Goal: Transaction & Acquisition: Purchase product/service

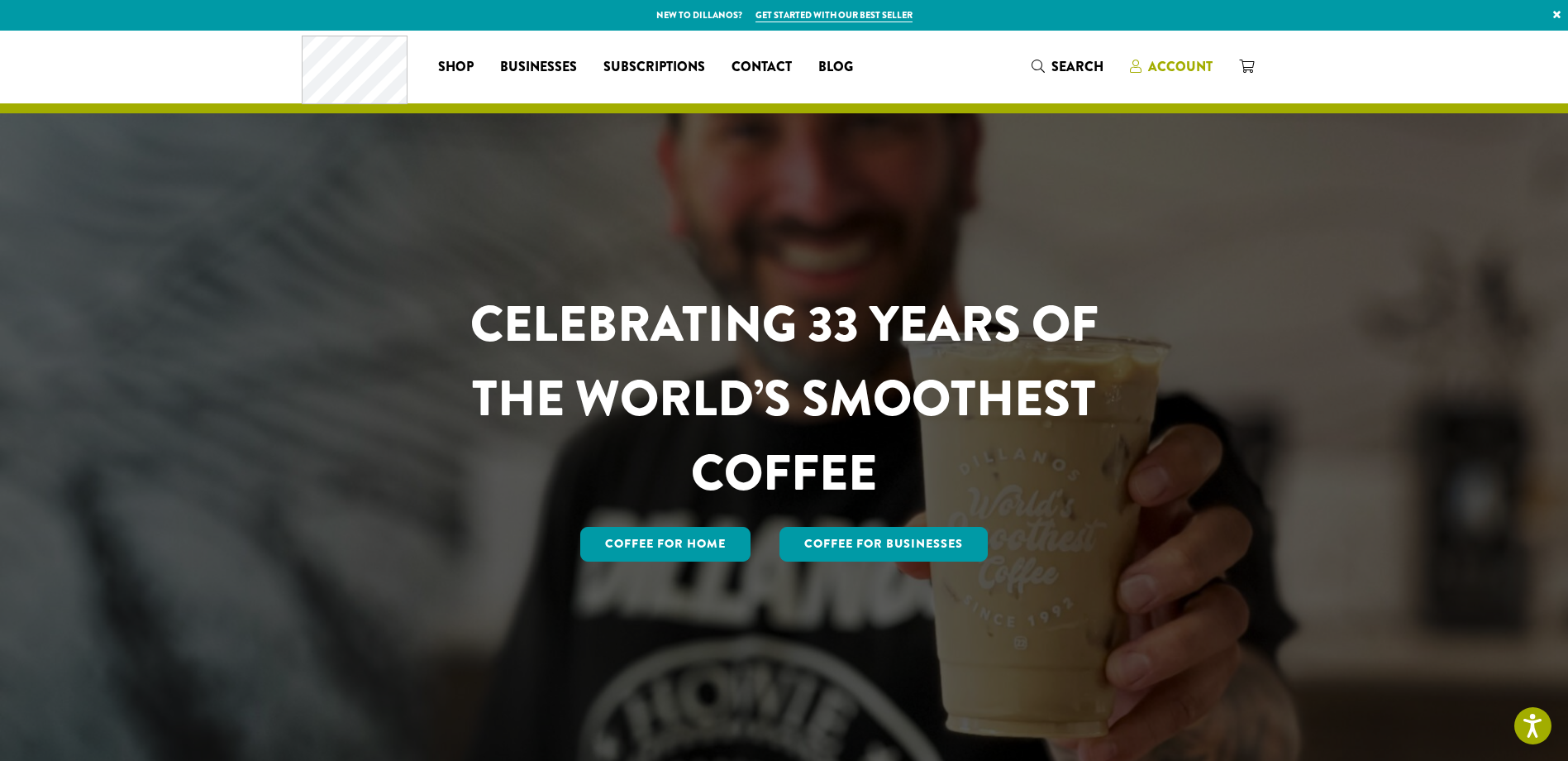
click at [1164, 64] on span "Account" at bounding box center [1180, 67] width 65 height 19
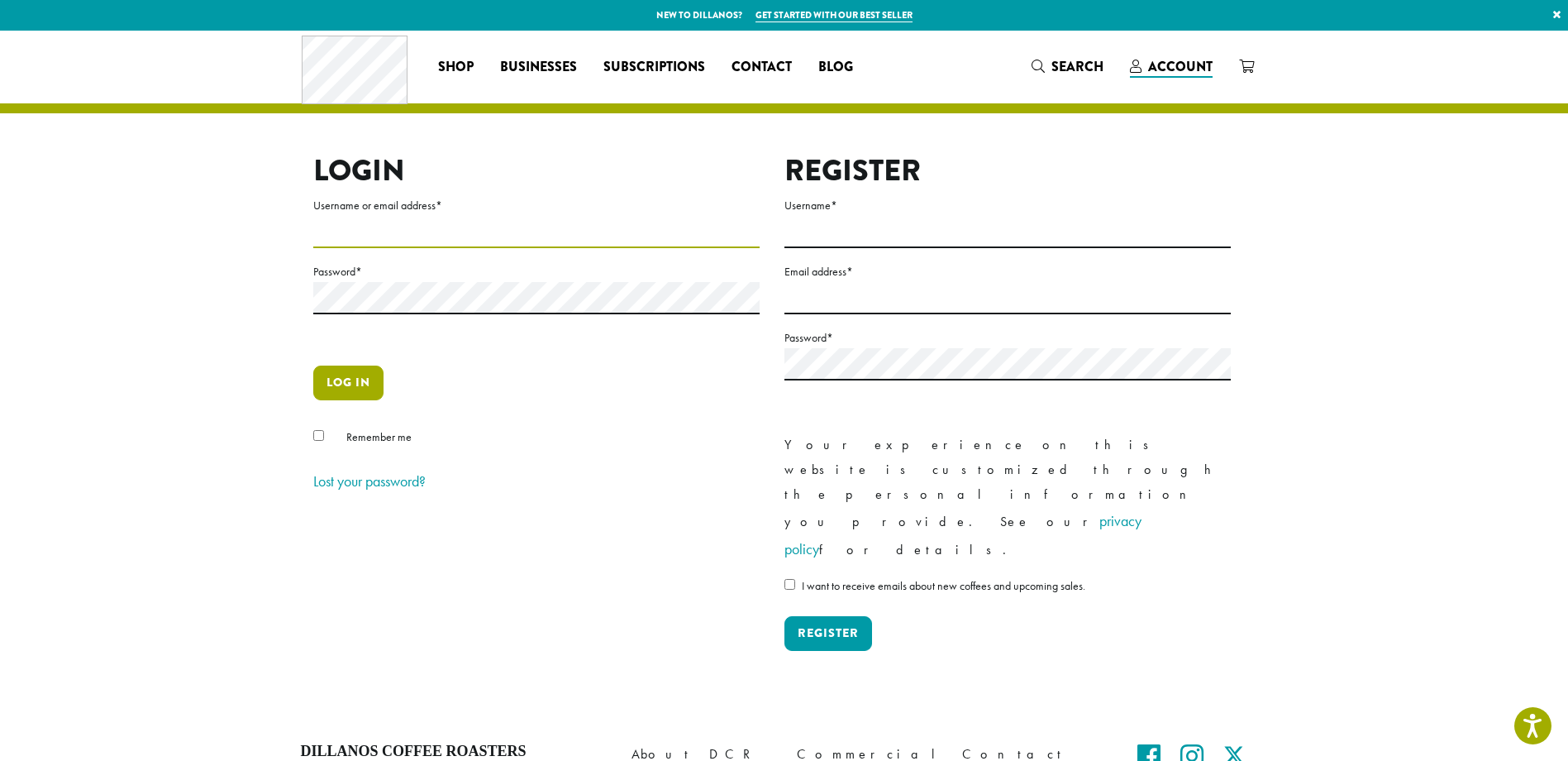
type input "**********"
click at [351, 382] on button "Log in" at bounding box center [348, 382] width 70 height 35
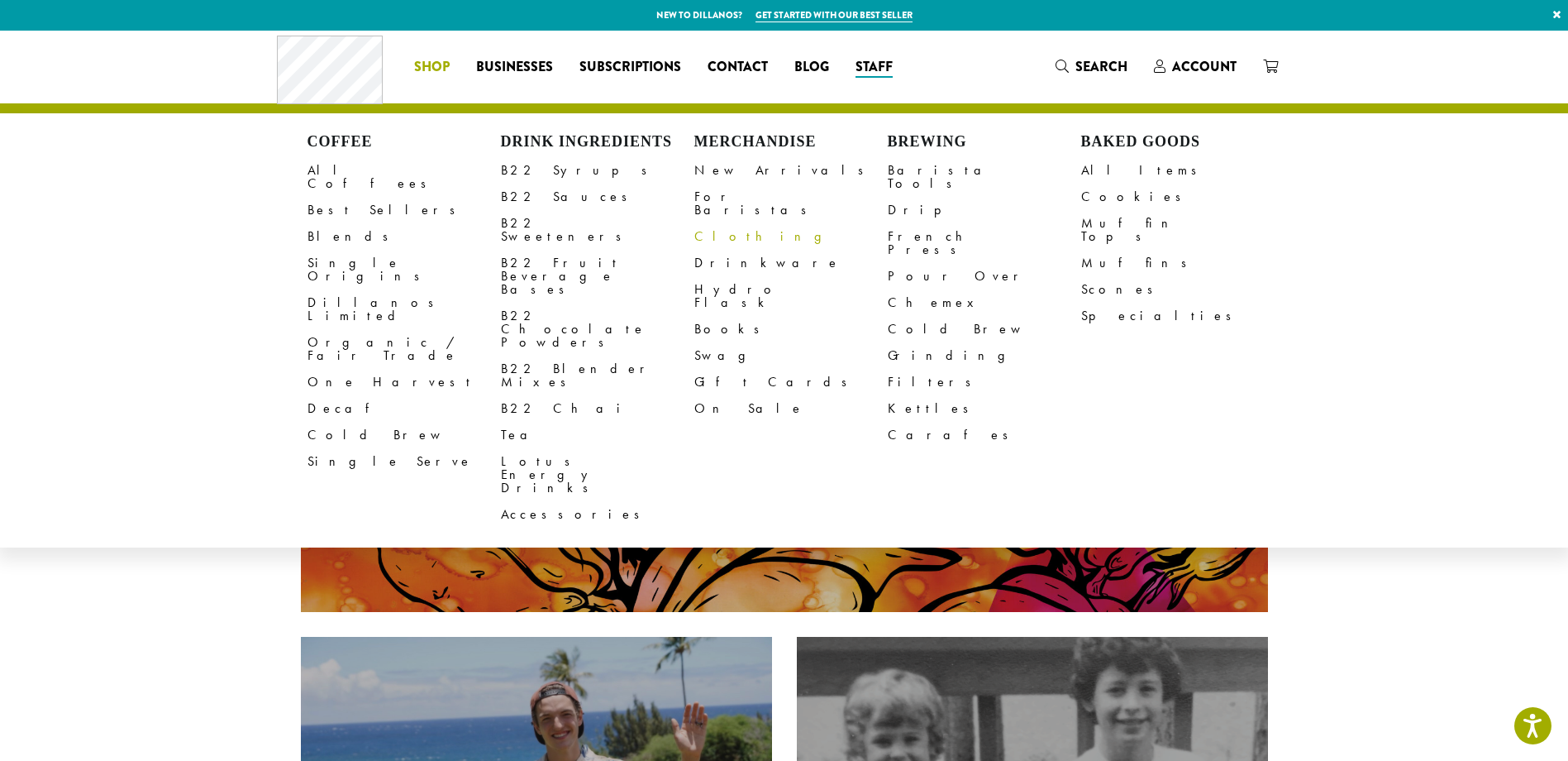
click at [718, 224] on link "Clothing" at bounding box center [790, 237] width 193 height 27
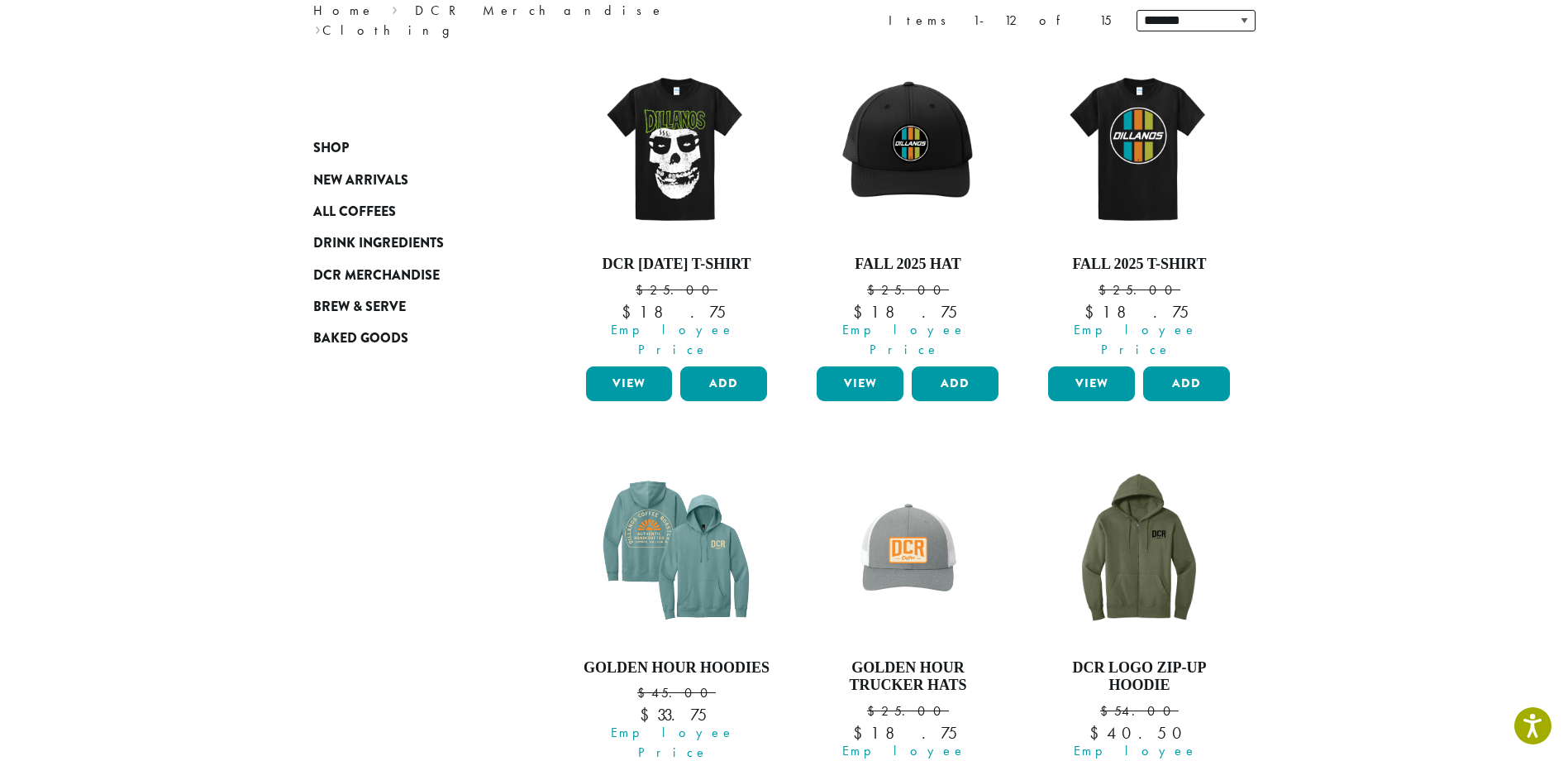
scroll to position [221, 0]
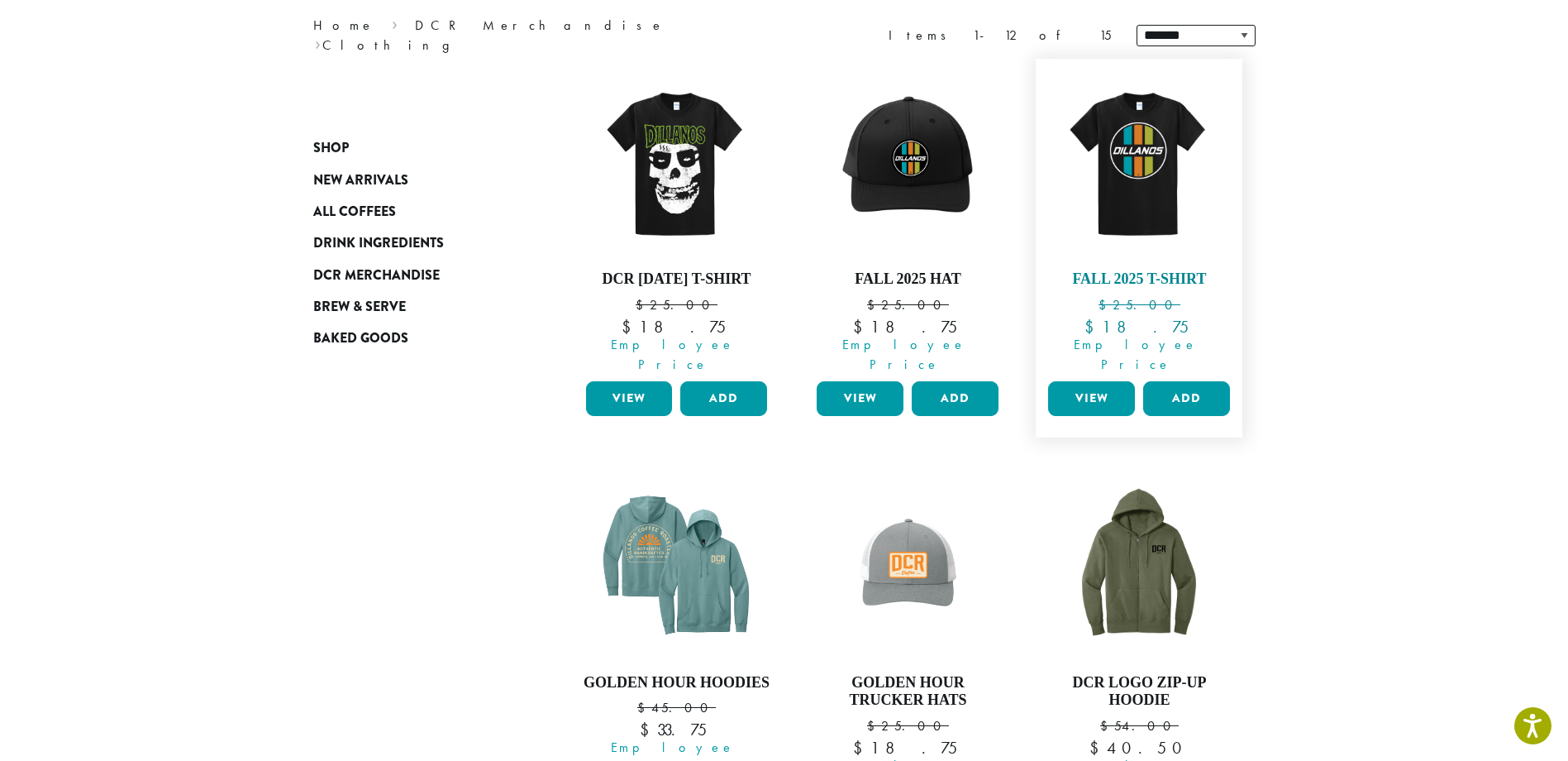
click at [1151, 201] on img at bounding box center [1139, 162] width 190 height 190
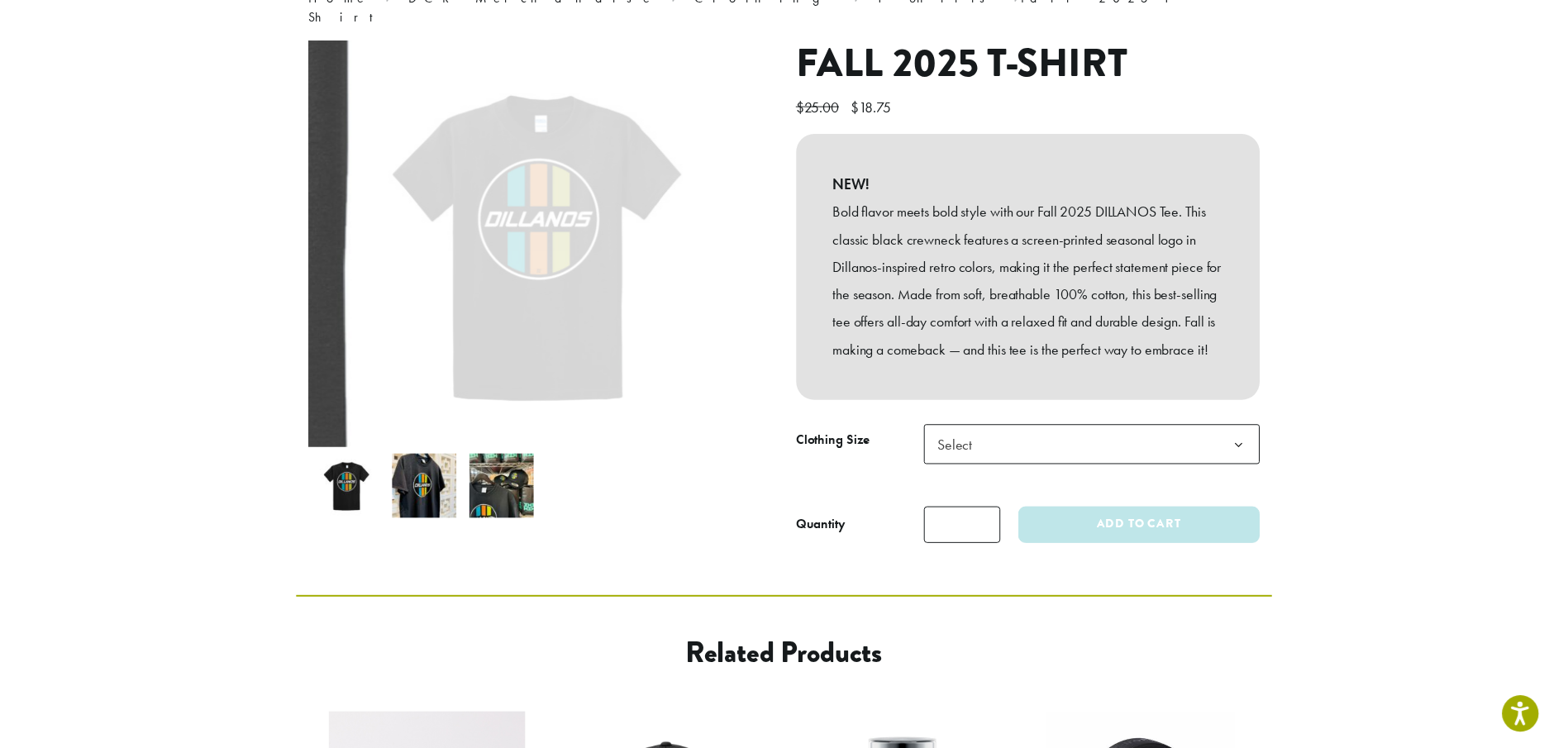
scroll to position [165, 0]
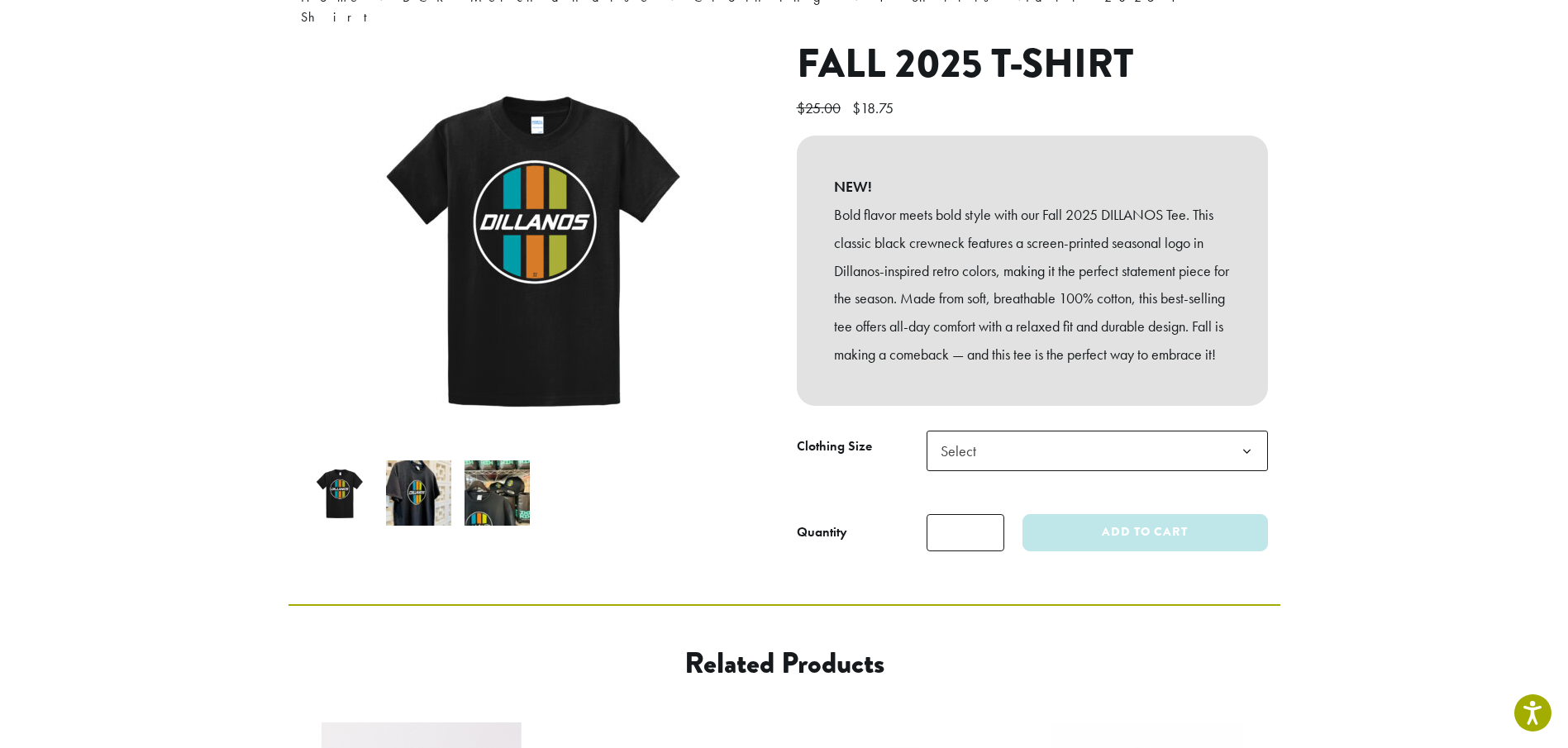
click at [995, 456] on span "Select" at bounding box center [1097, 451] width 341 height 41
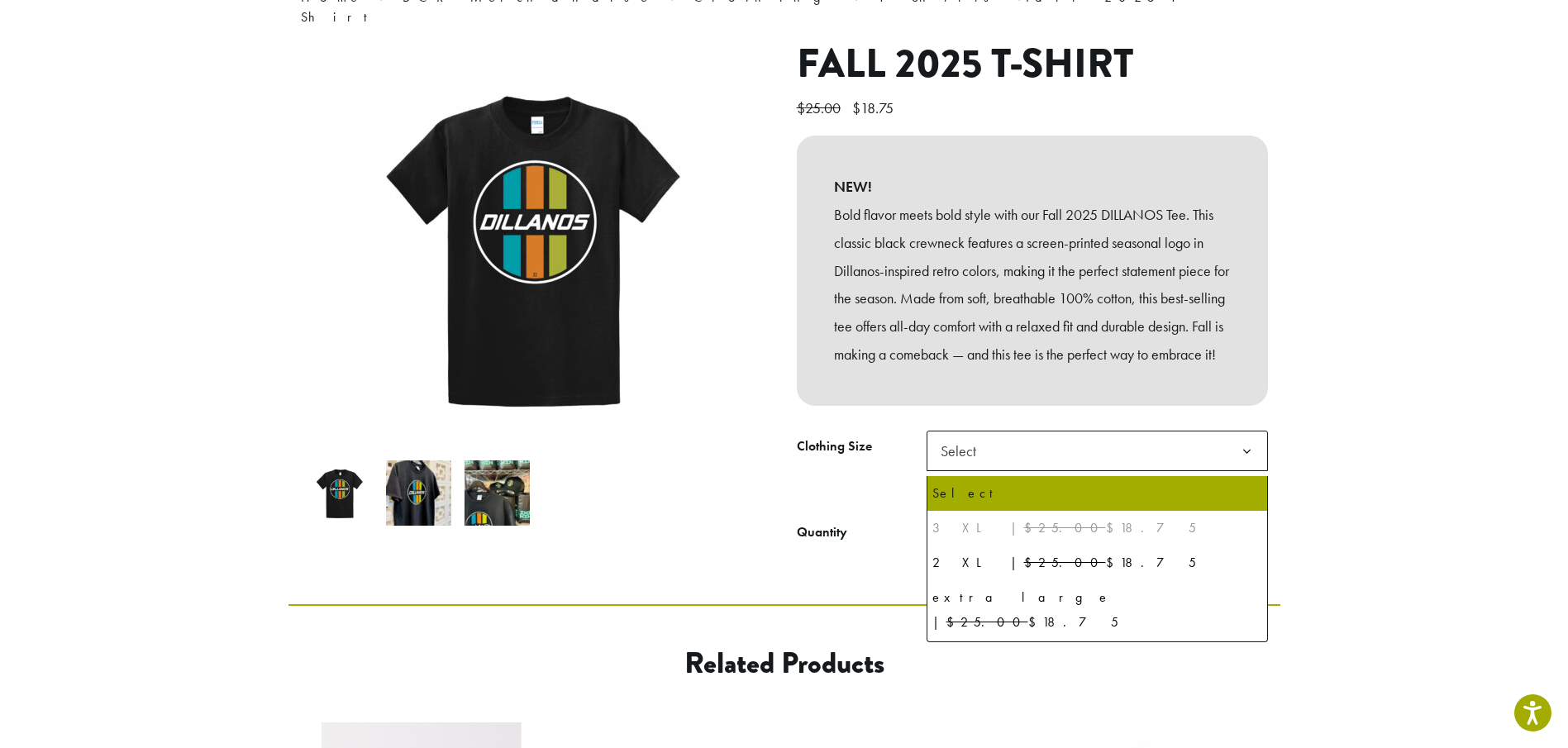
click at [1024, 534] on del "$25.00" at bounding box center [1065, 527] width 82 height 17
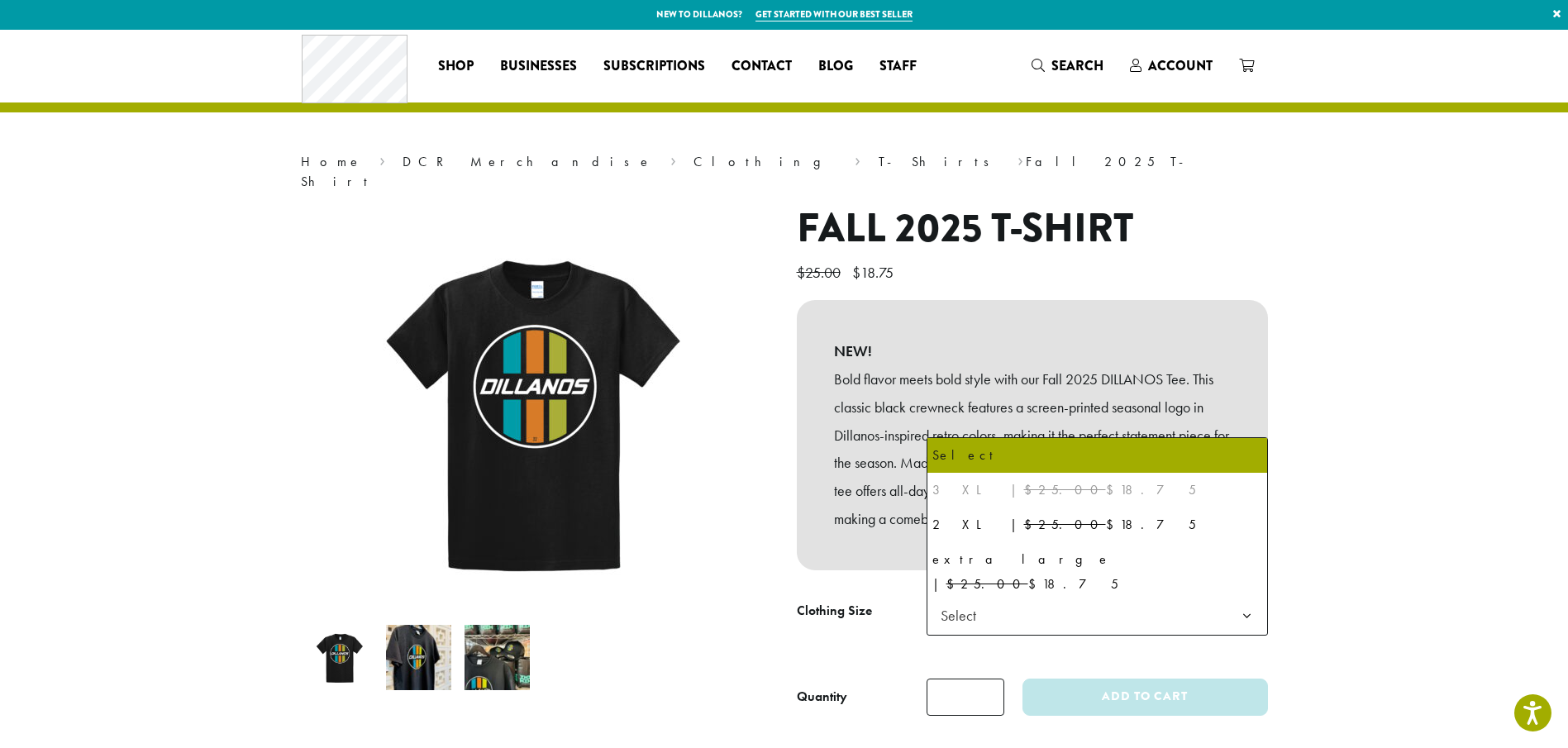
scroll to position [0, 0]
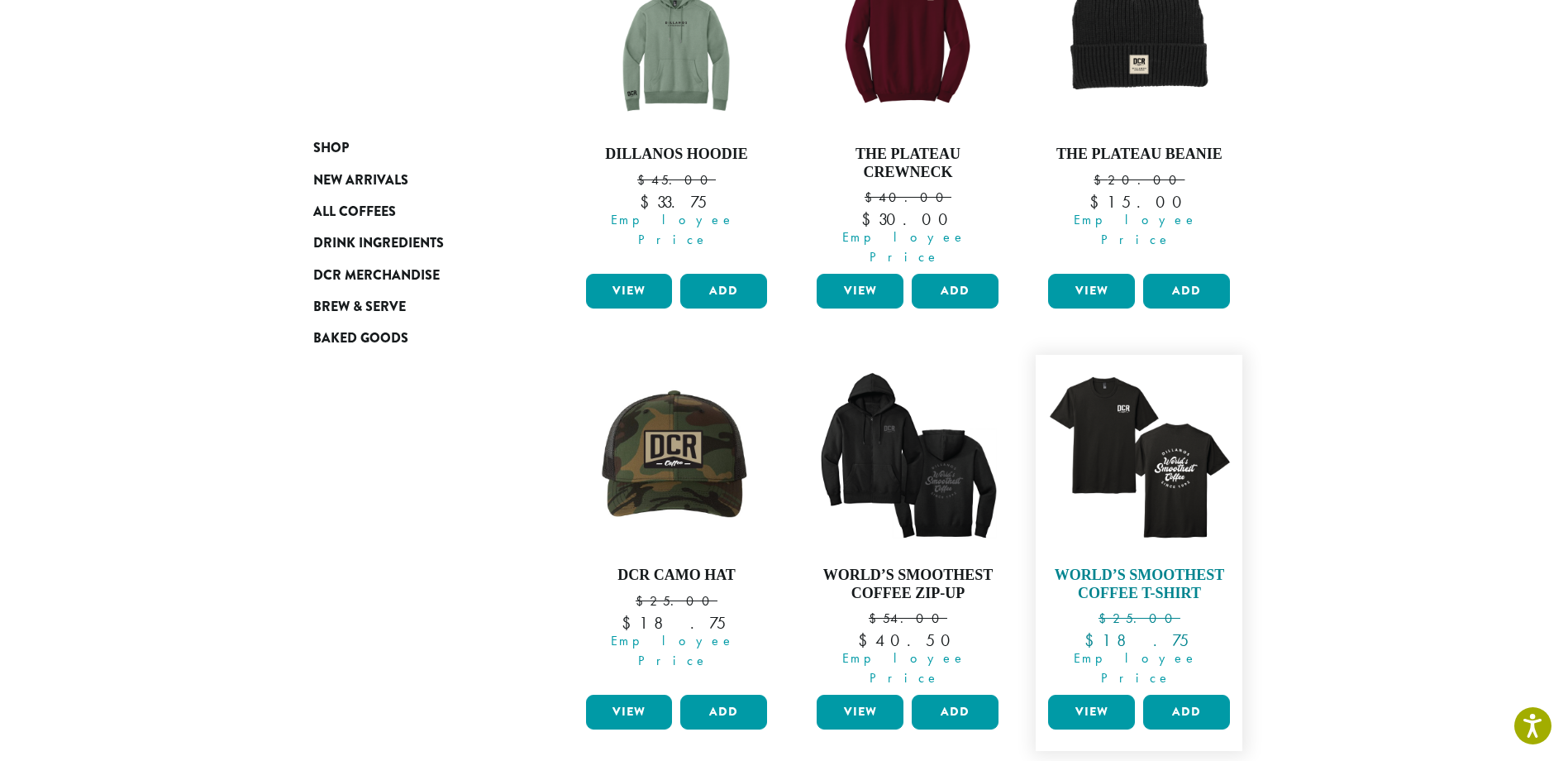
scroll to position [1213, 0]
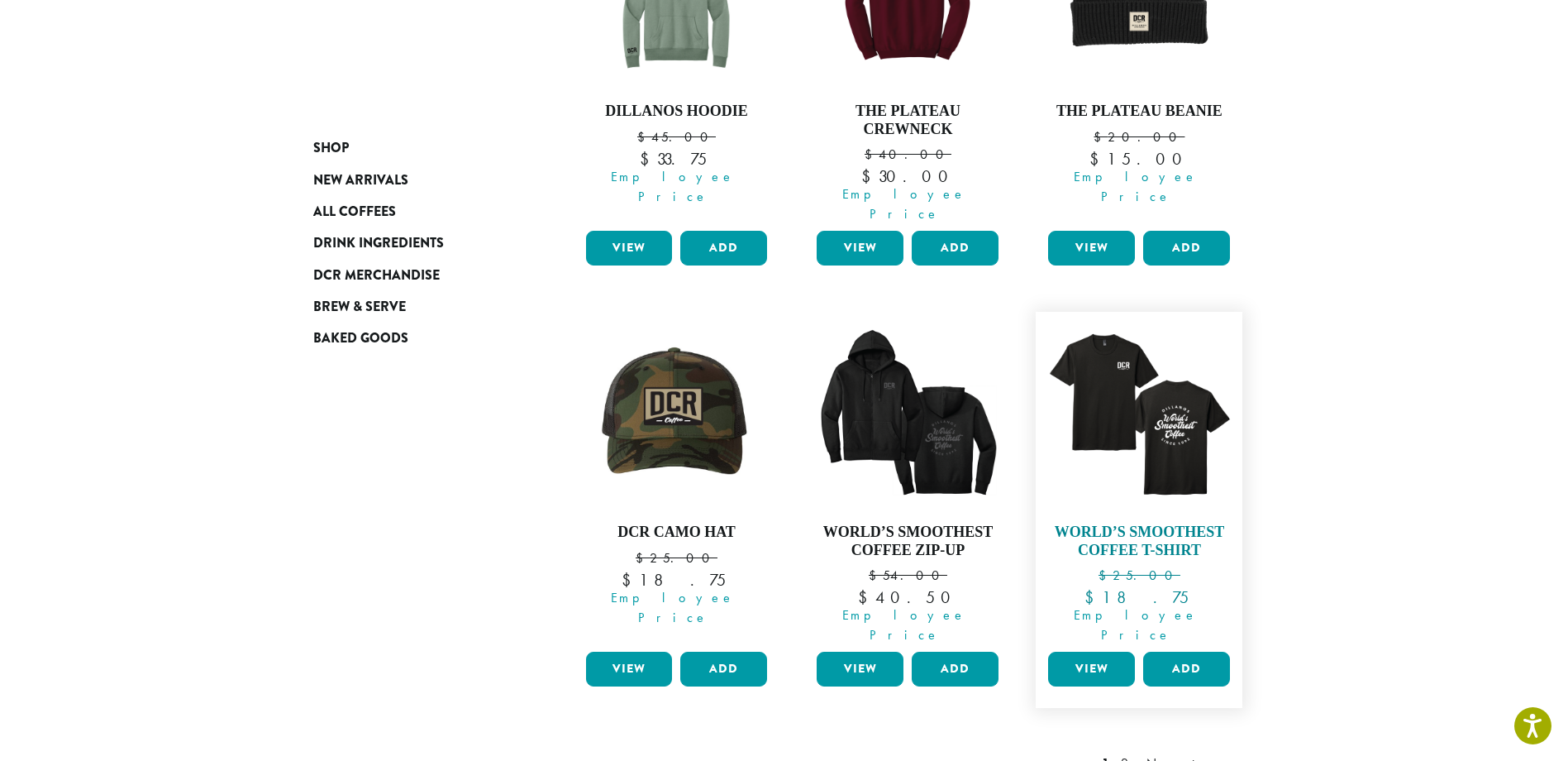
click at [1163, 370] on img at bounding box center [1139, 415] width 190 height 190
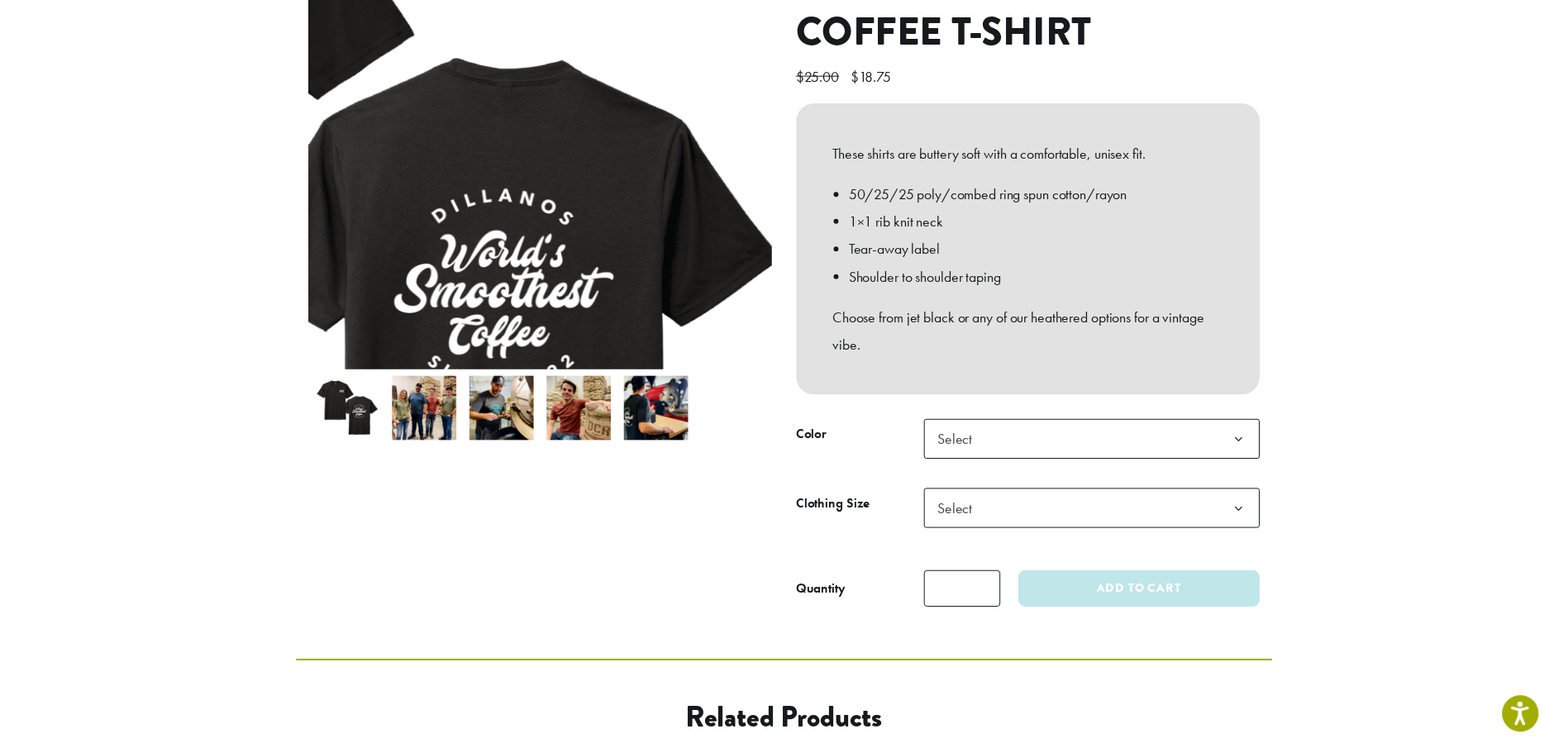
scroll to position [248, 0]
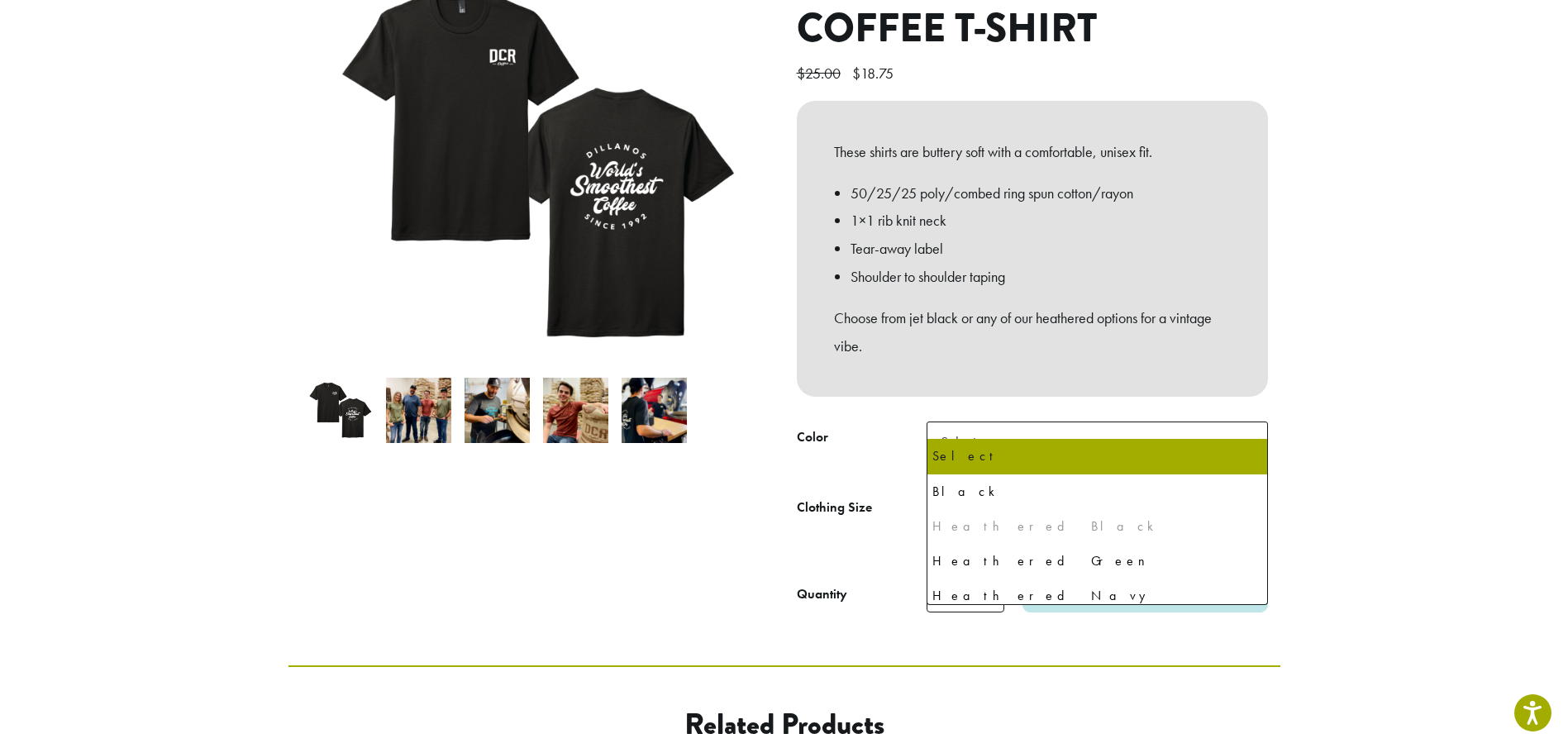
click at [998, 421] on span "Select" at bounding box center [1097, 441] width 341 height 41
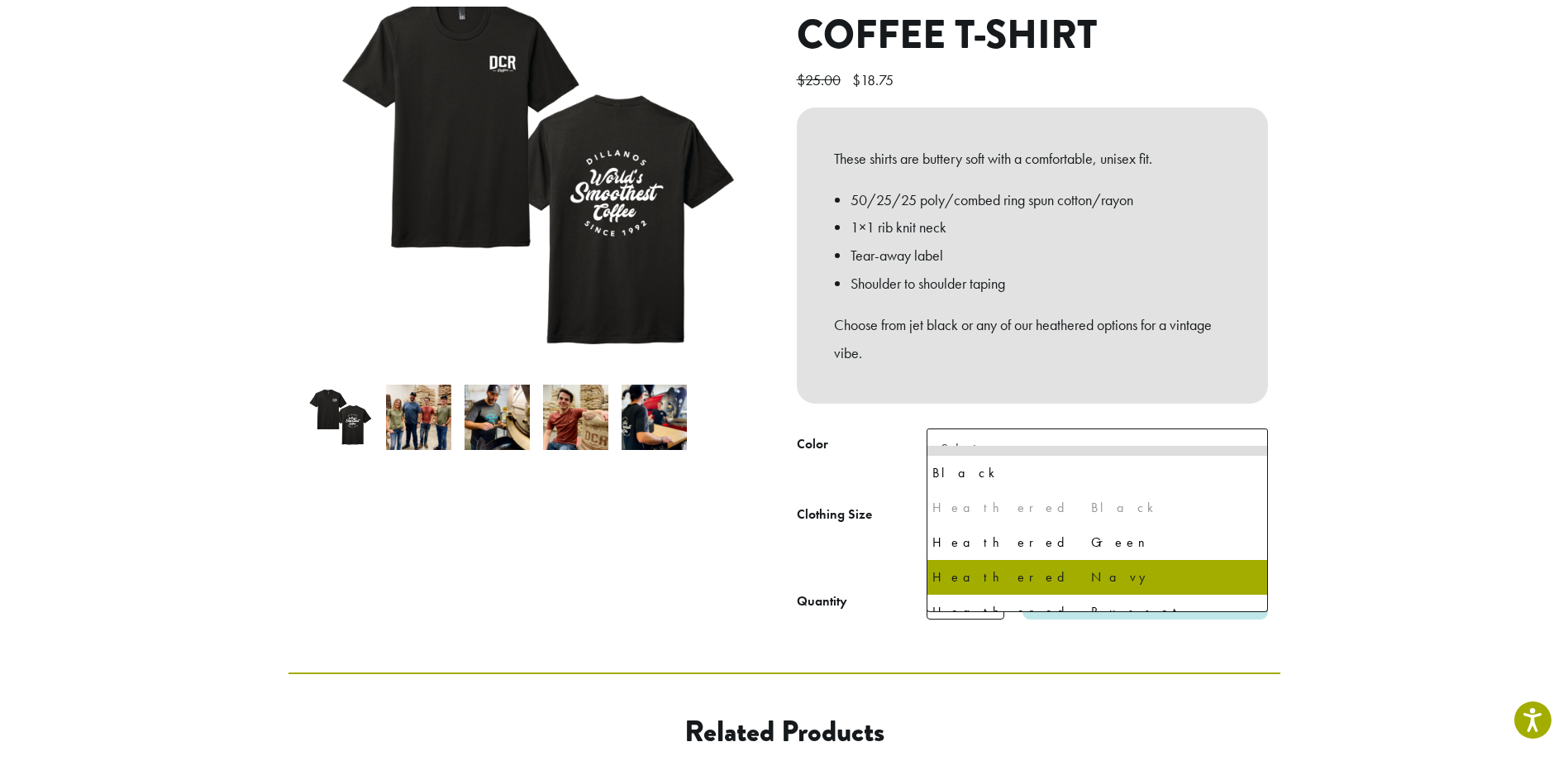
scroll to position [43, 0]
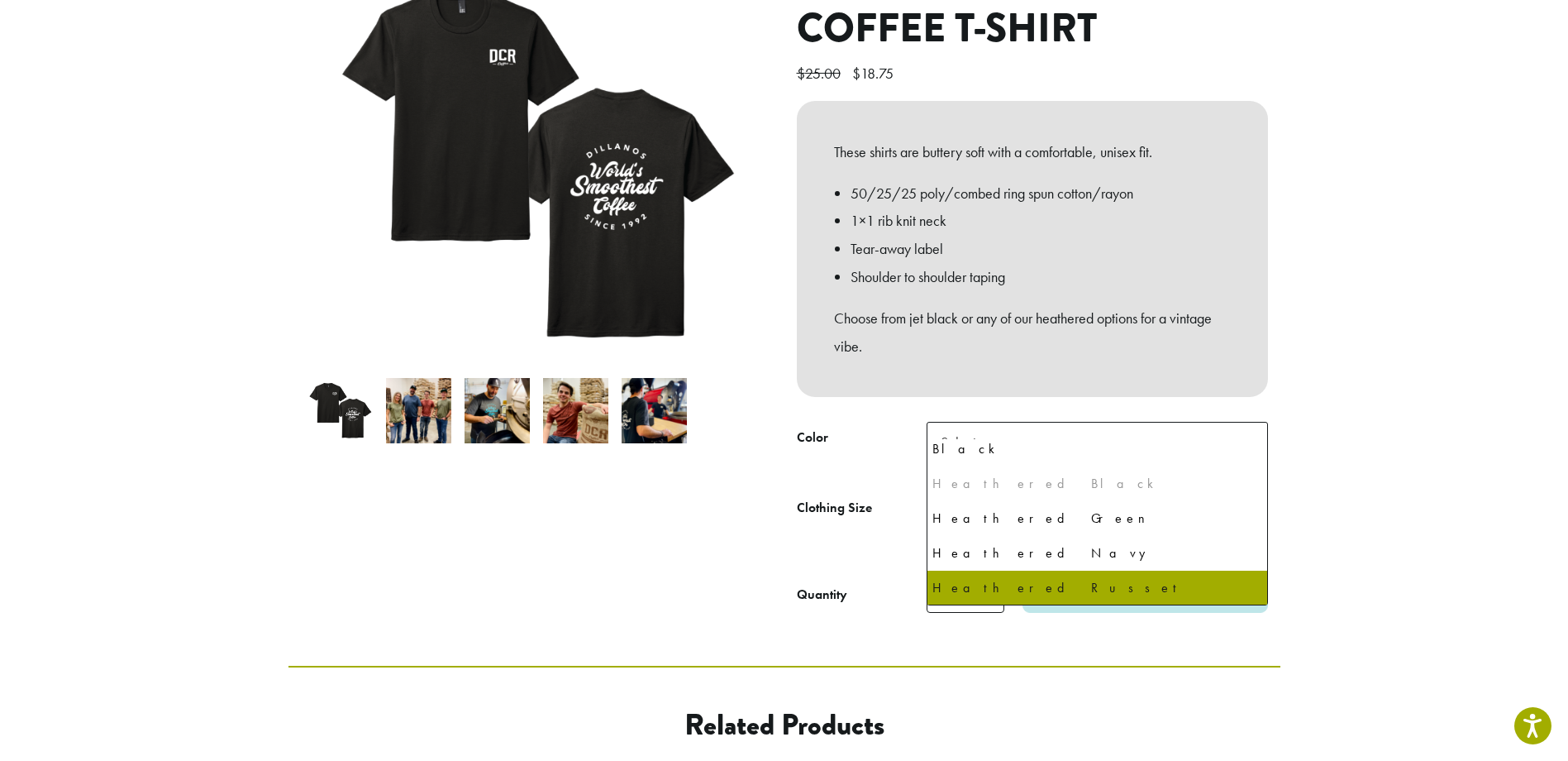
select select "**********"
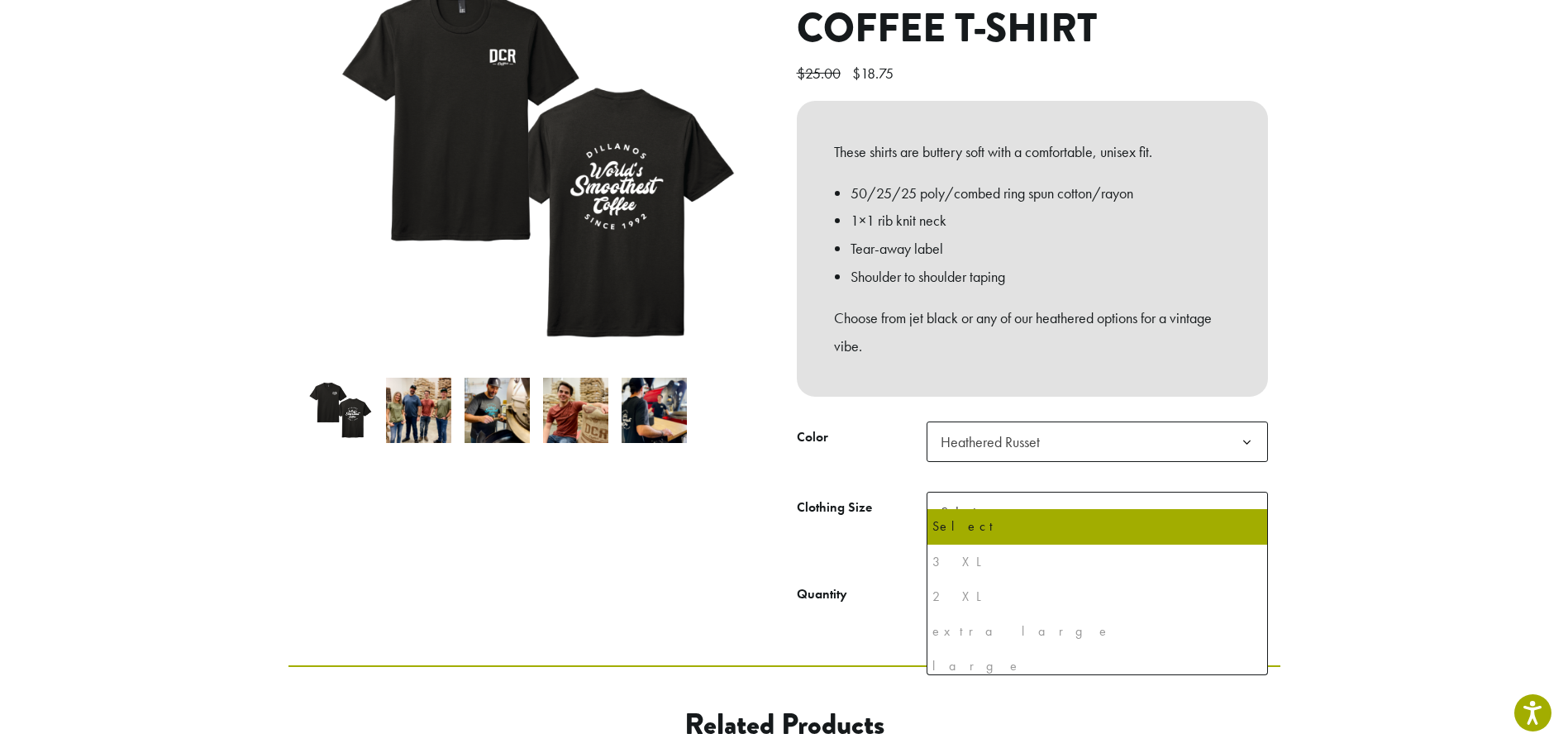
click at [994, 491] on span "Select" at bounding box center [1097, 511] width 341 height 41
click at [939, 598] on div "2 XL" at bounding box center [1097, 597] width 330 height 25
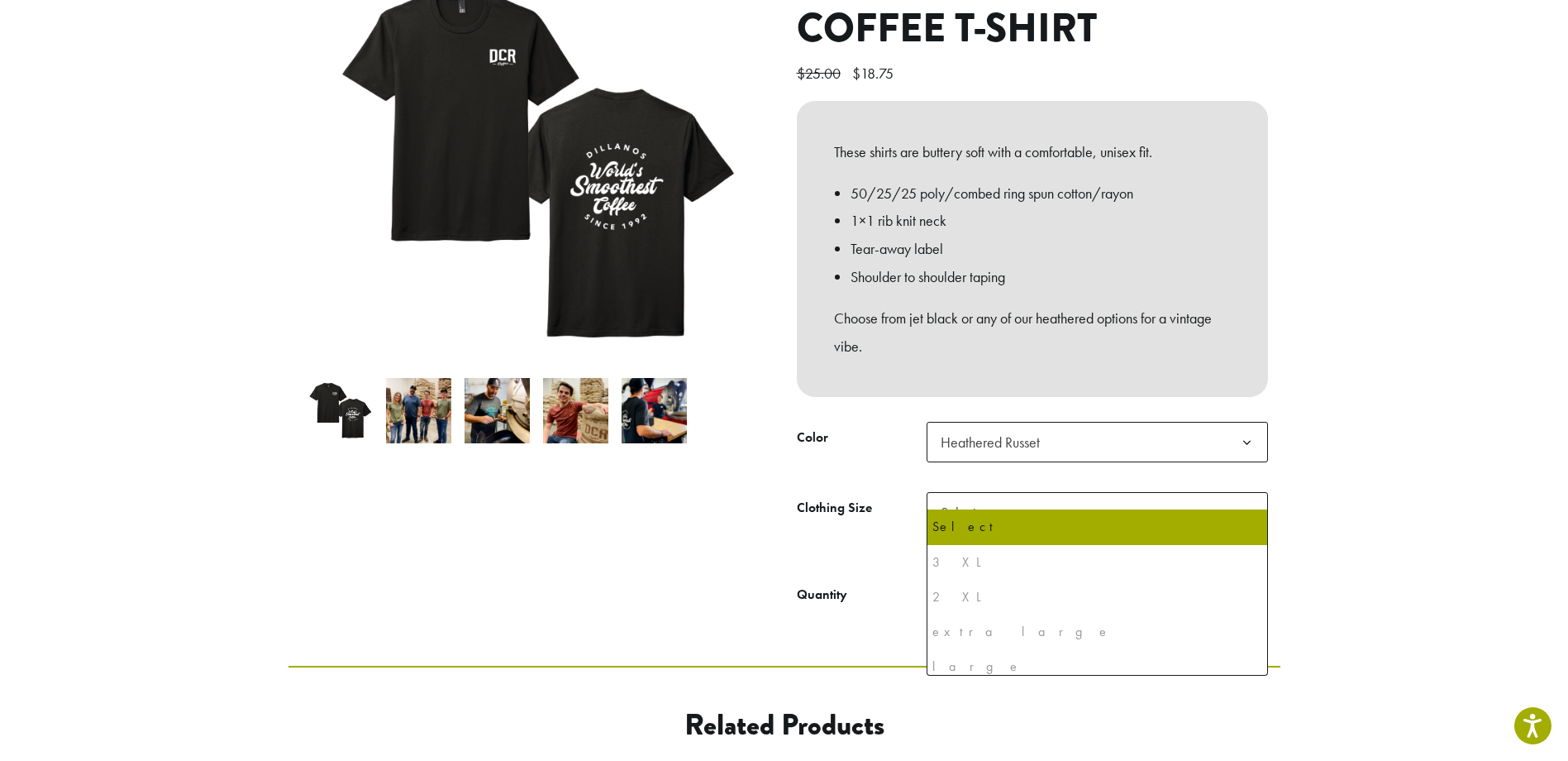
click at [854, 523] on th "Clothing Size" at bounding box center [861, 527] width 129 height 70
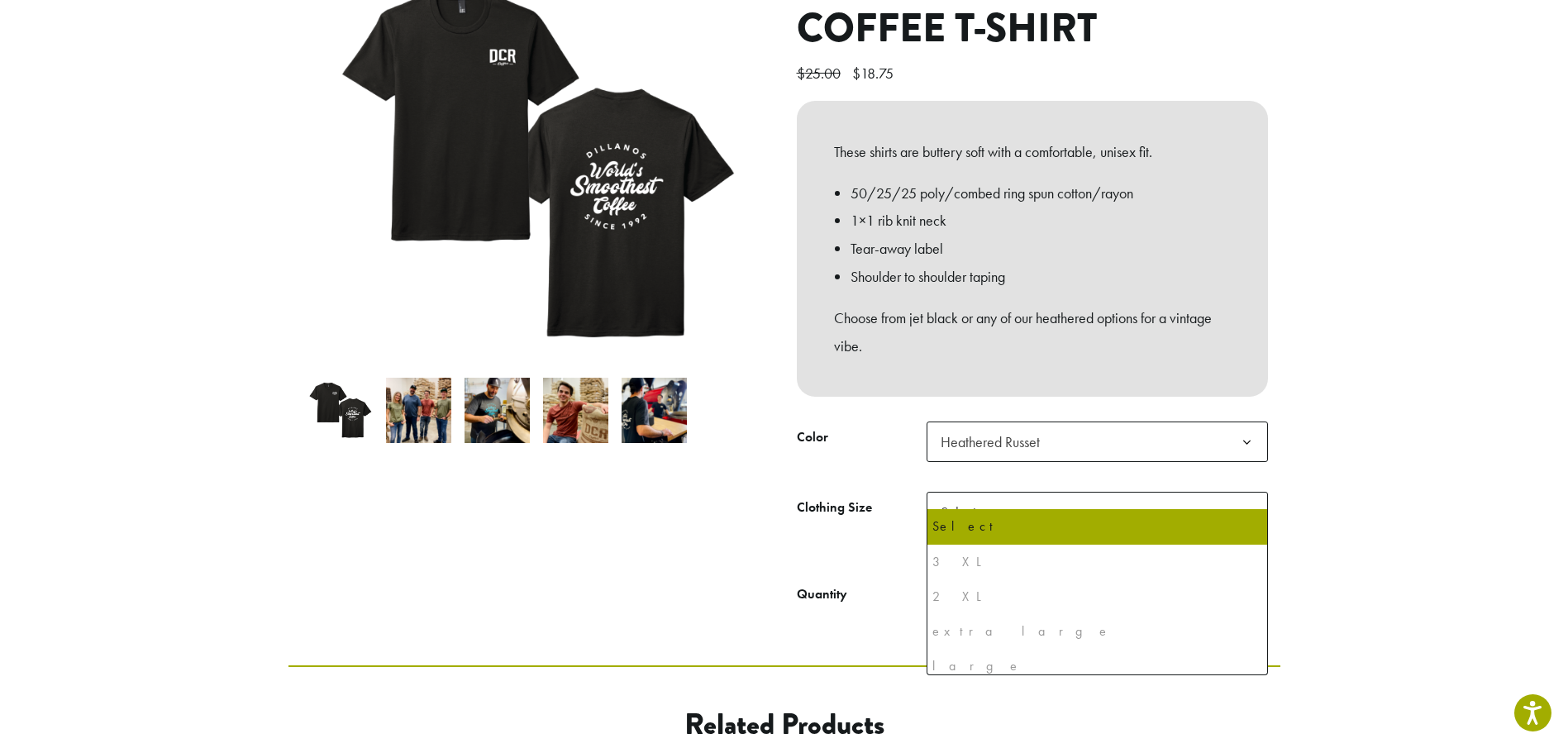
click at [1004, 491] on span "Select" at bounding box center [1097, 511] width 341 height 41
click at [955, 599] on div "2 XL" at bounding box center [1097, 597] width 330 height 25
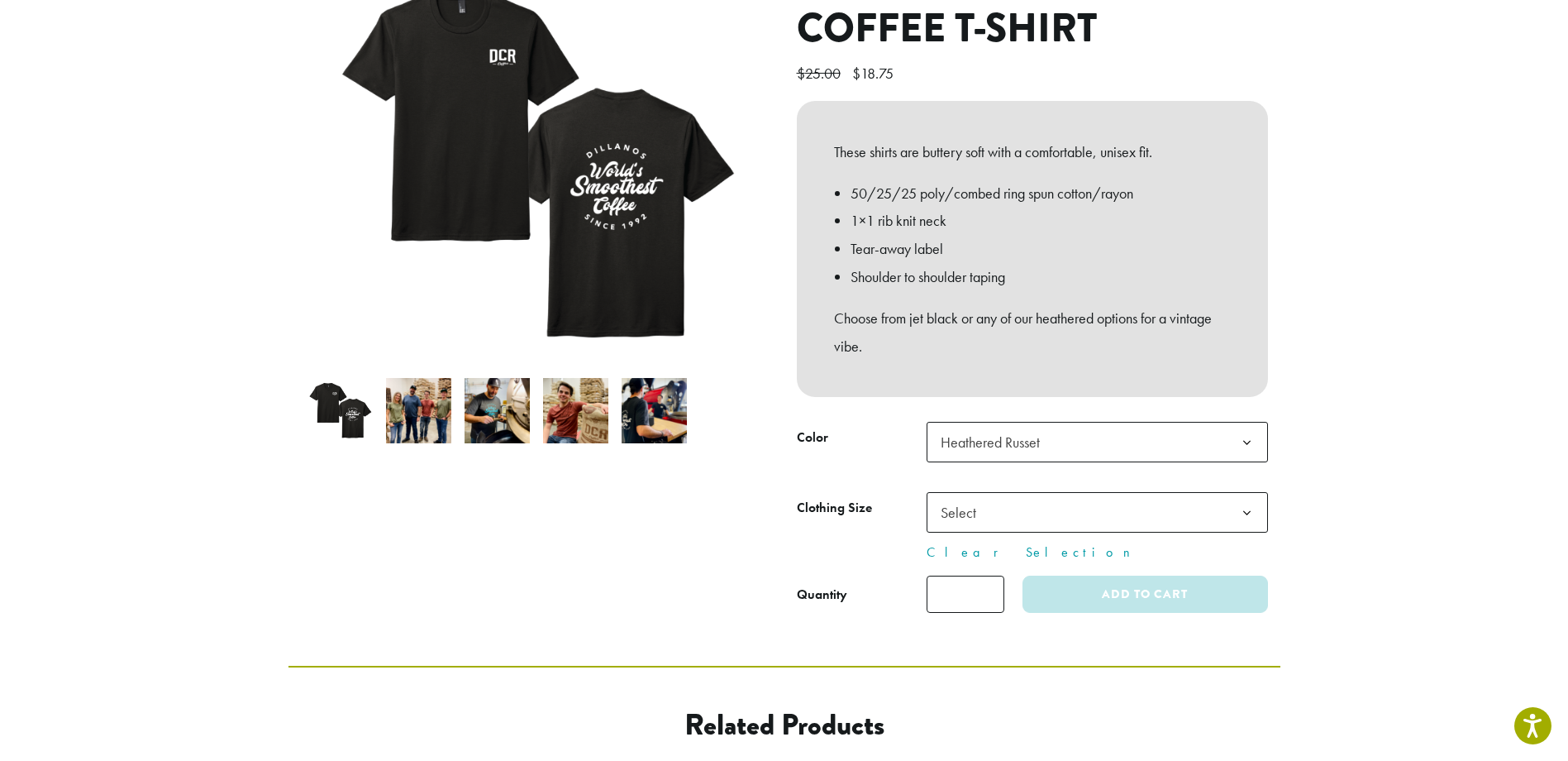
click at [860, 390] on div "**********" at bounding box center [1033, 292] width 496 height 669
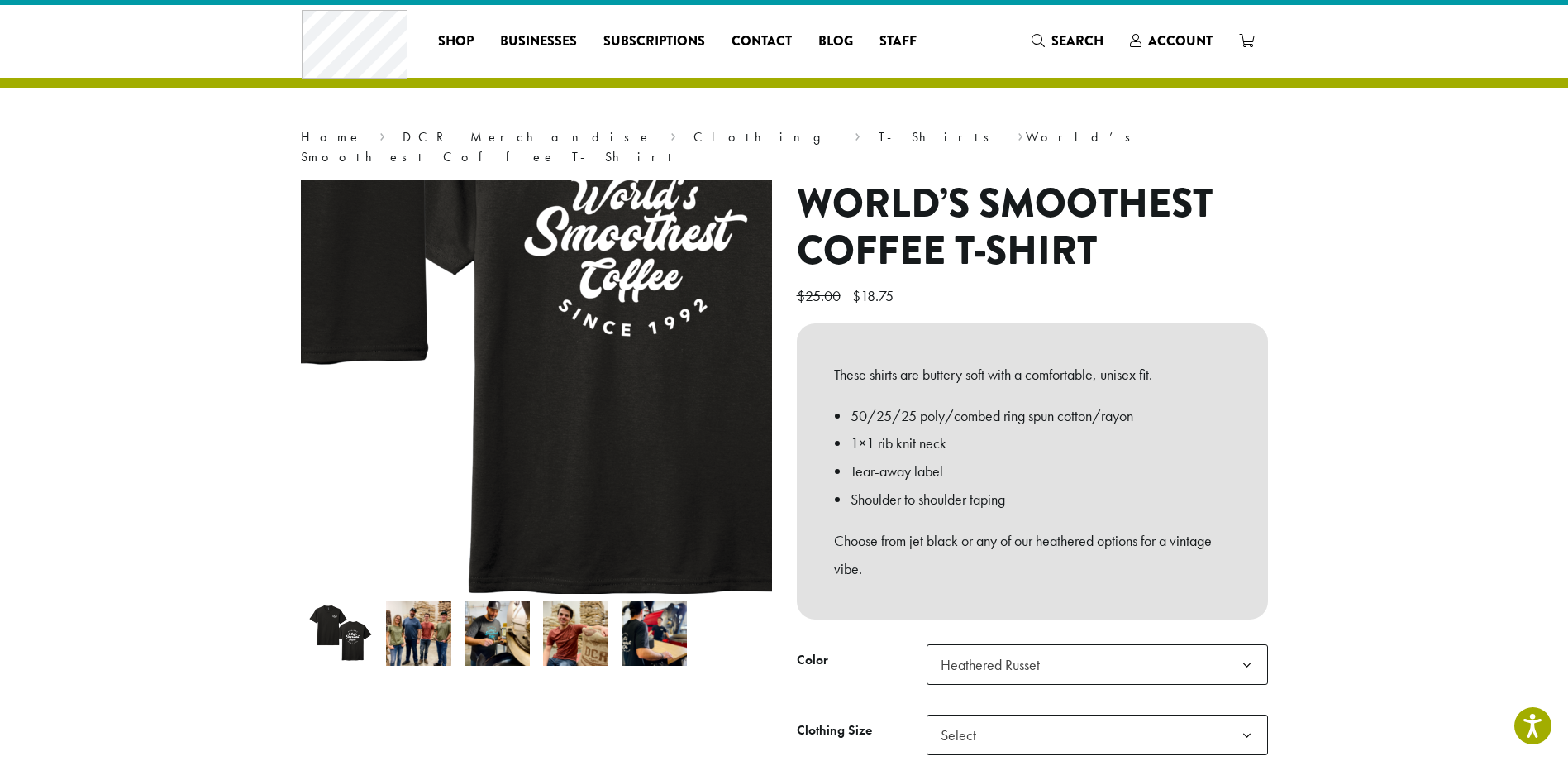
scroll to position [0, 0]
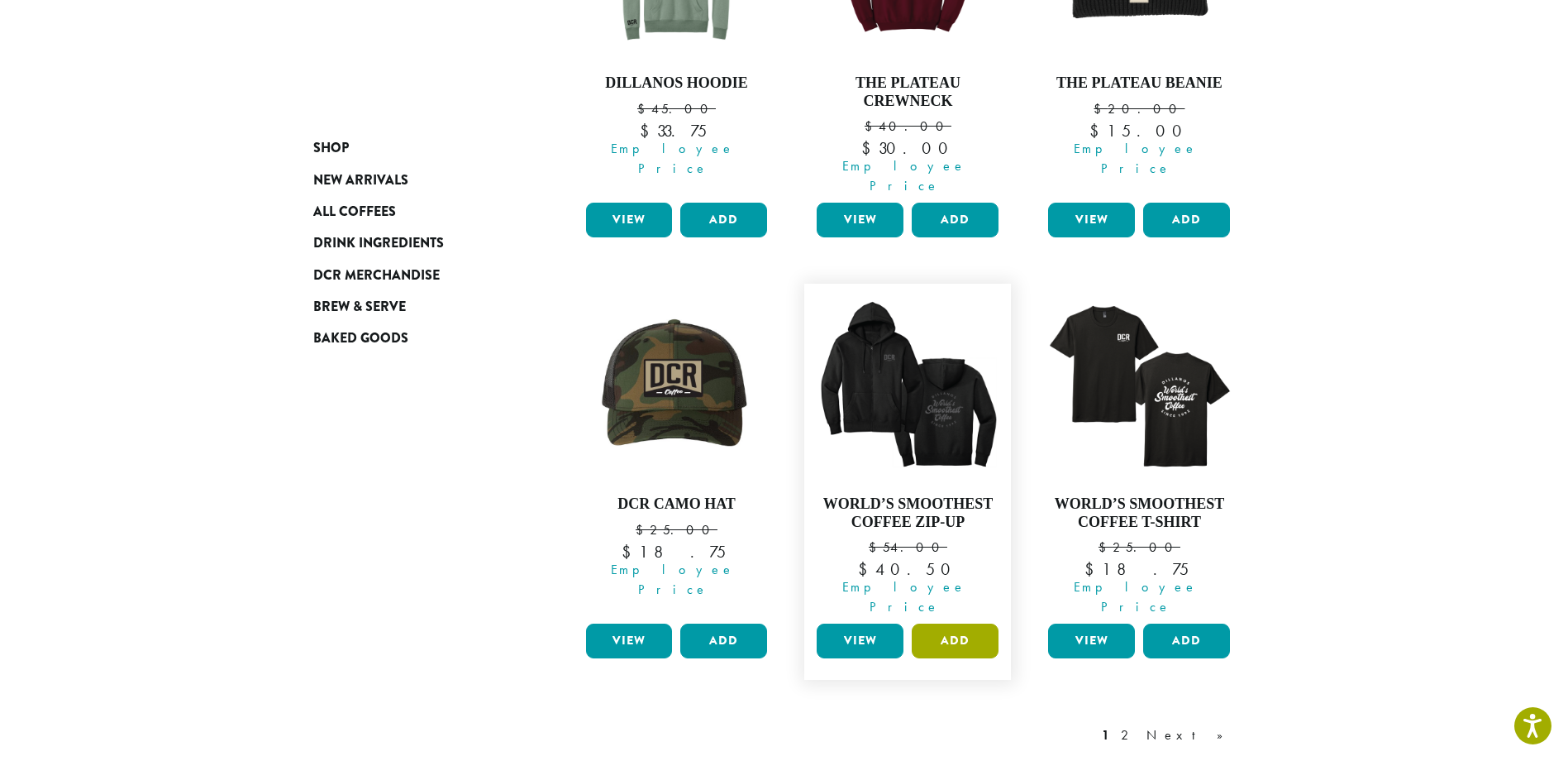
scroll to position [1461, 0]
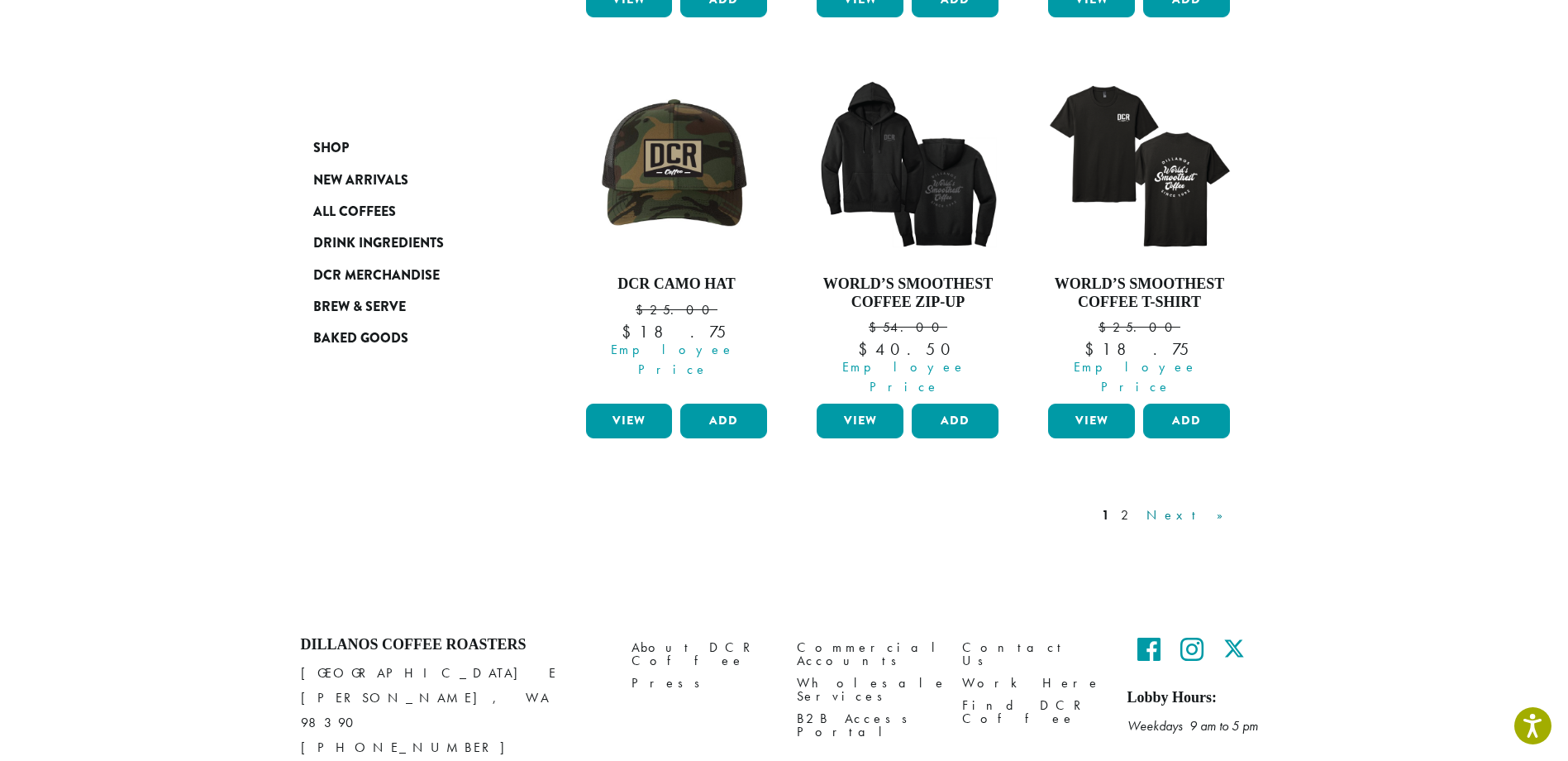
click at [1229, 505] on link "Next »" at bounding box center [1191, 515] width 95 height 20
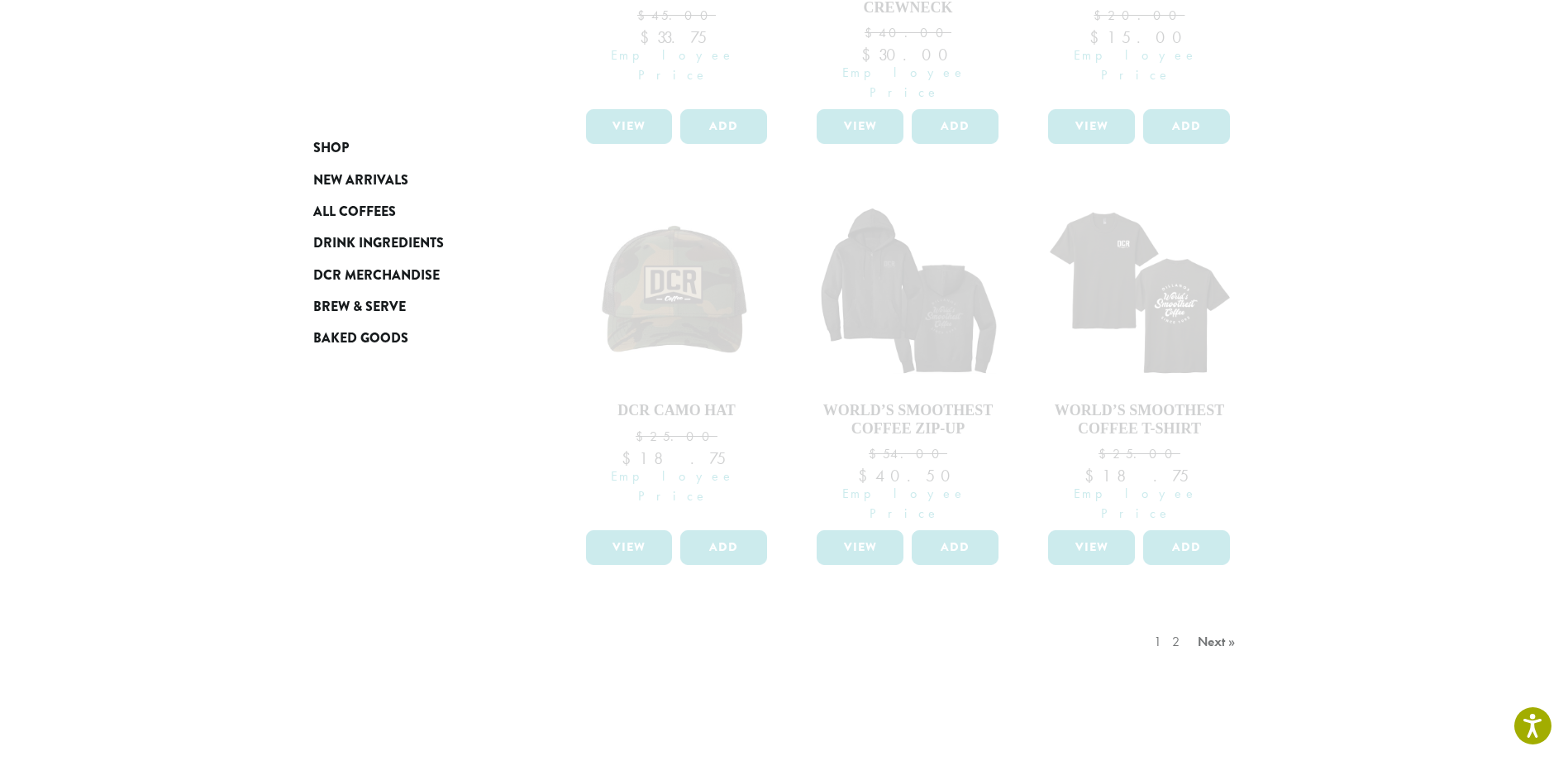
scroll to position [1461, 0]
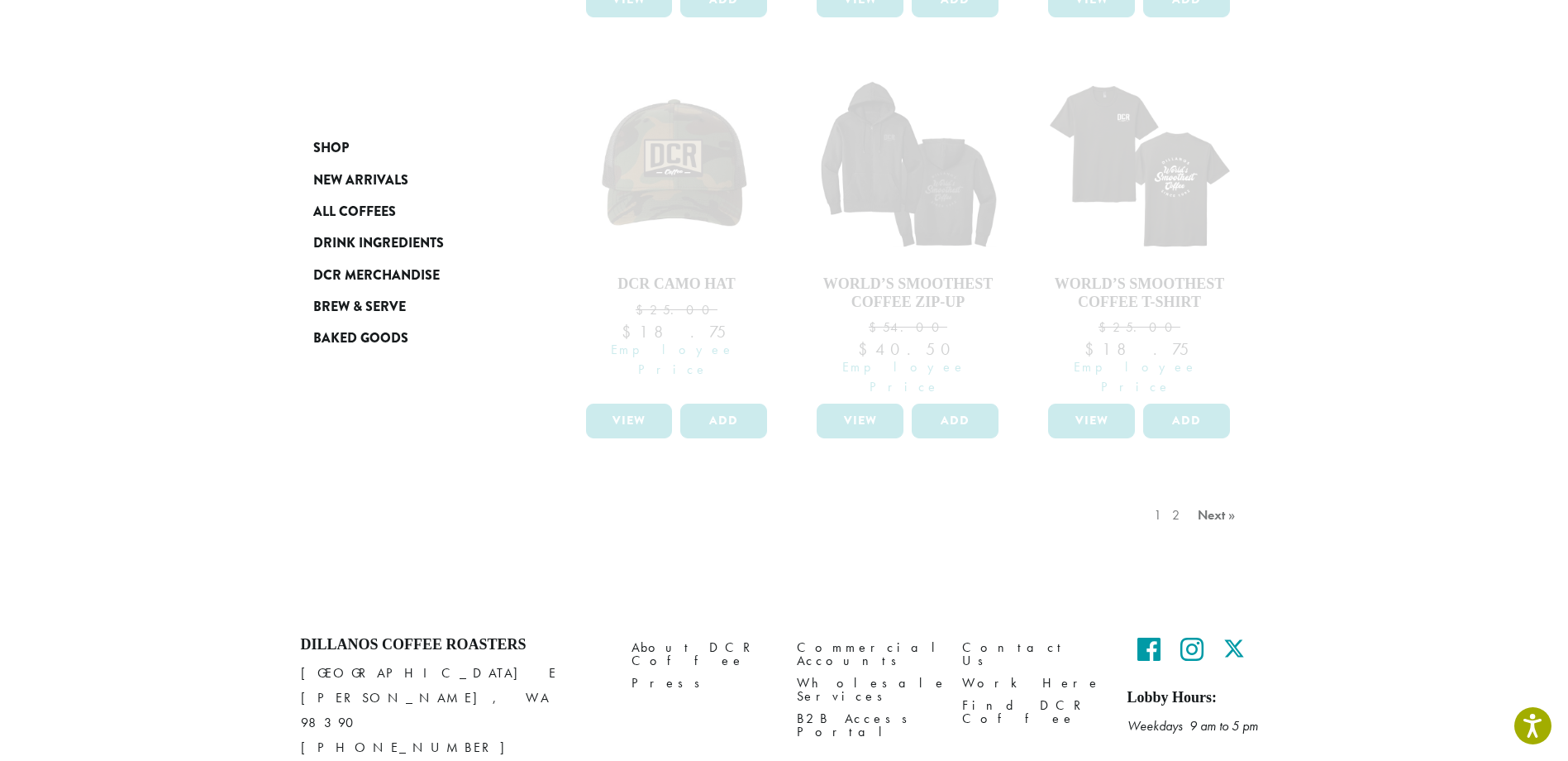
click at [1209, 493] on div "1 2 Next »" at bounding box center [1196, 532] width 92 height 78
click at [1187, 493] on div "1 2 Next »" at bounding box center [1196, 532] width 92 height 78
click at [1218, 493] on div "1 2 Next »" at bounding box center [1196, 532] width 92 height 78
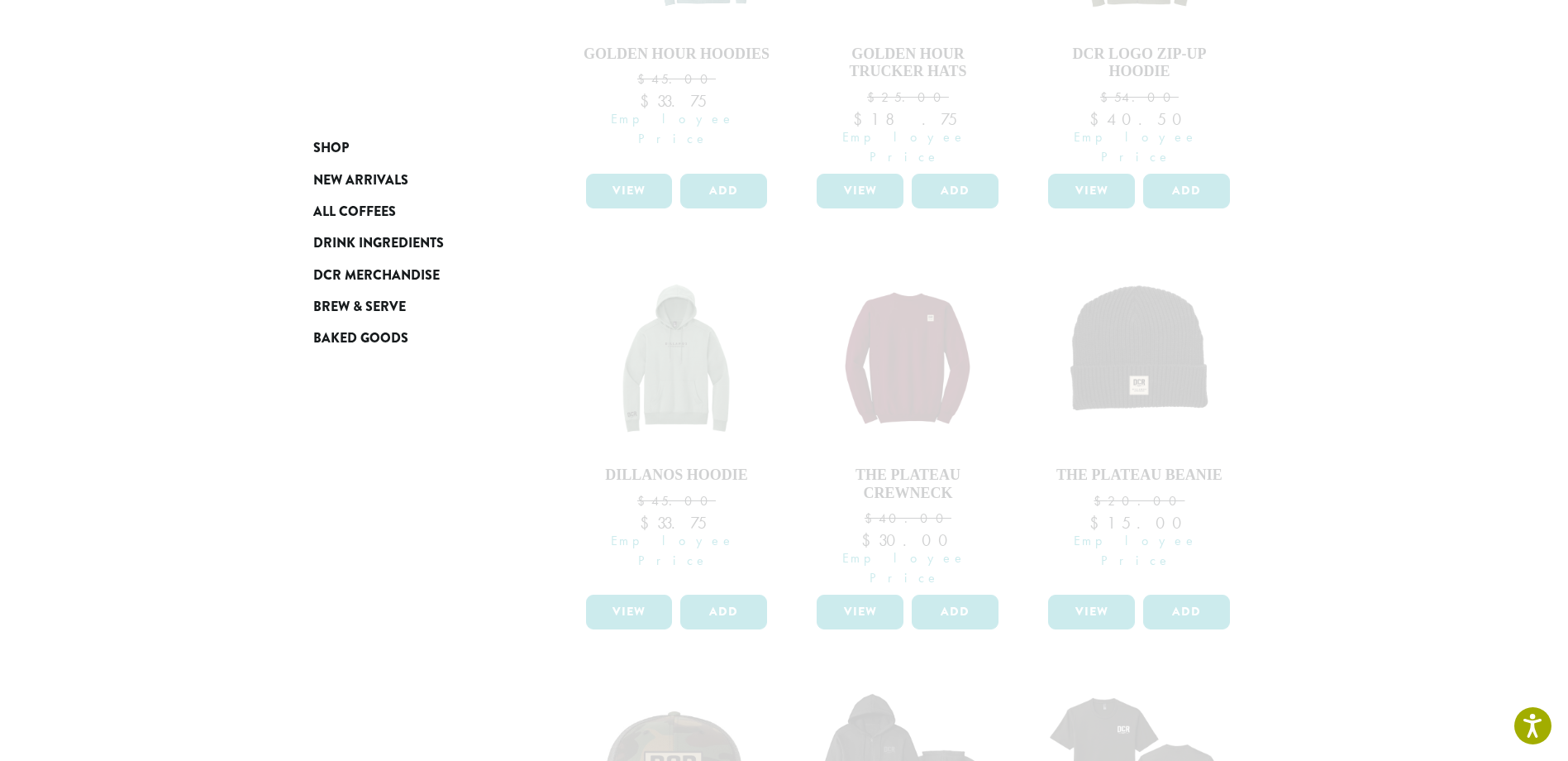
scroll to position [634, 0]
